Goal: Navigation & Orientation: Find specific page/section

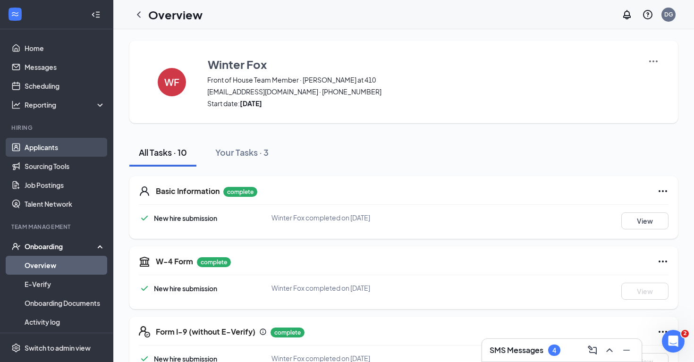
click at [65, 150] on link "Applicants" at bounding box center [65, 147] width 81 height 19
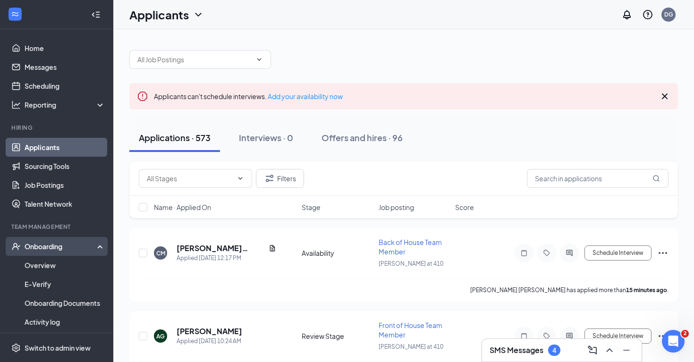
click at [70, 248] on div "Onboarding" at bounding box center [61, 246] width 73 height 9
click at [102, 247] on icon at bounding box center [102, 247] width 8 height 0
click at [80, 259] on link "Overview" at bounding box center [65, 265] width 81 height 19
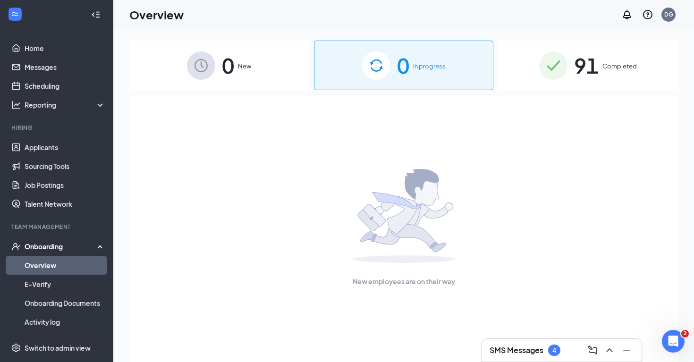
click at [576, 350] on div "SMS Messages 4" at bounding box center [562, 350] width 145 height 15
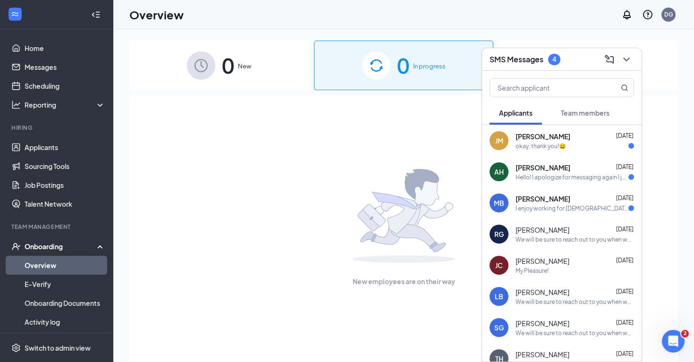
click at [576, 53] on div "SMS Messages 4" at bounding box center [562, 59] width 145 height 15
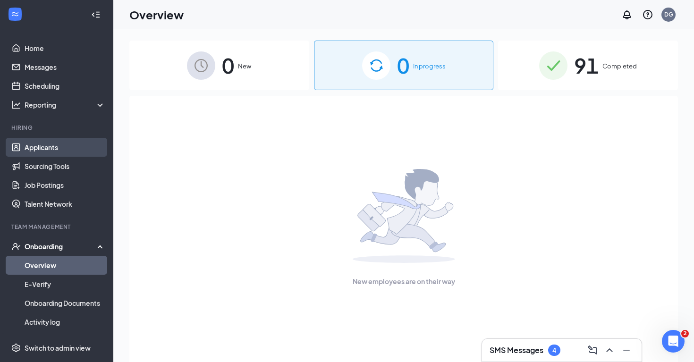
click at [65, 147] on link "Applicants" at bounding box center [65, 147] width 81 height 19
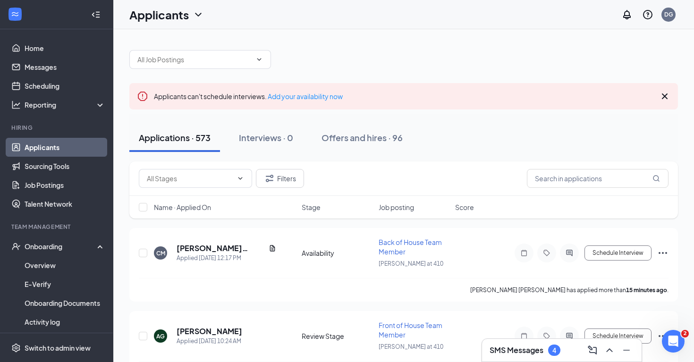
click at [665, 97] on icon "Cross" at bounding box center [665, 97] width 6 height 6
